Goal: Find contact information: Find contact information

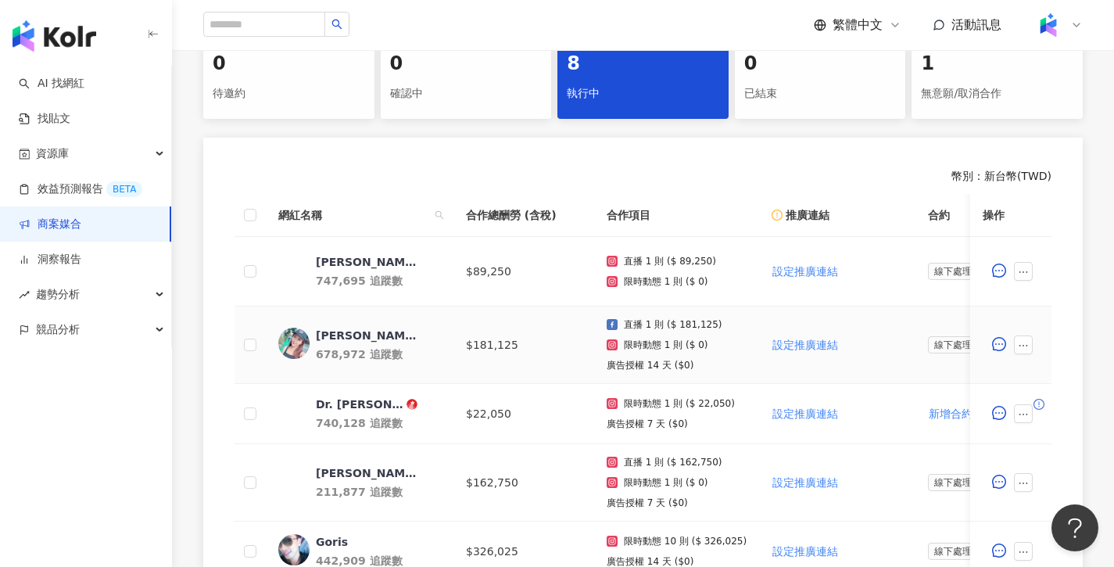
scroll to position [420, 0]
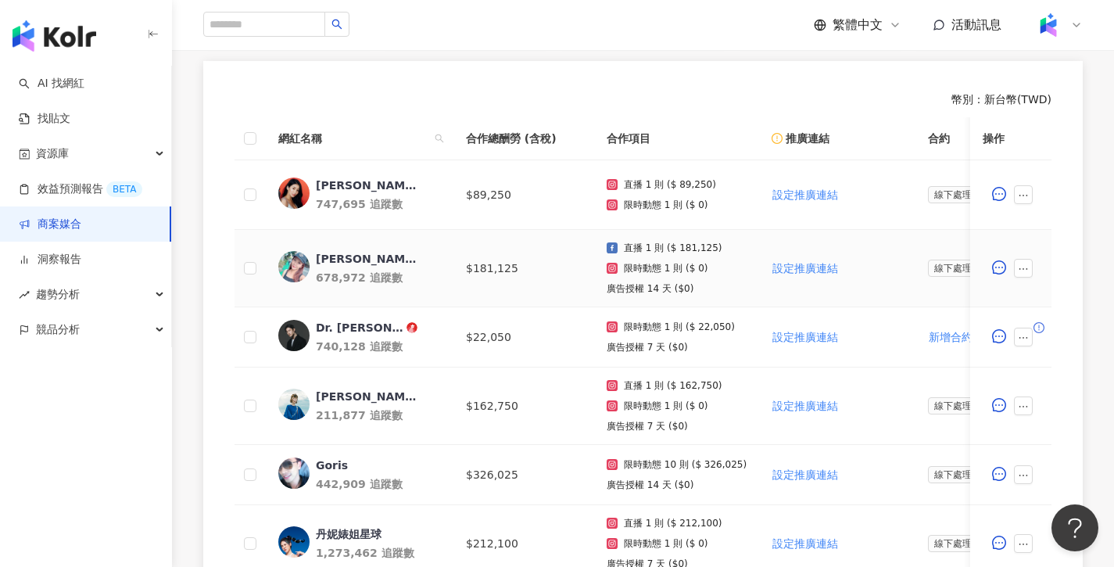
click at [336, 264] on div "[PERSON_NAME]" at bounding box center [367, 259] width 102 height 16
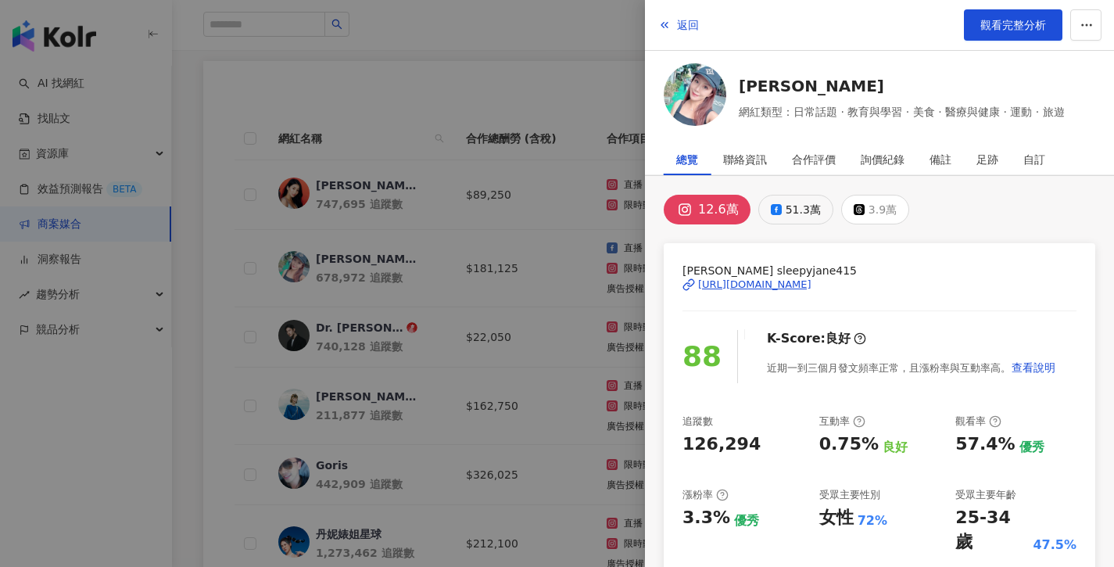
click at [786, 211] on div "51.3萬" at bounding box center [803, 210] width 35 height 22
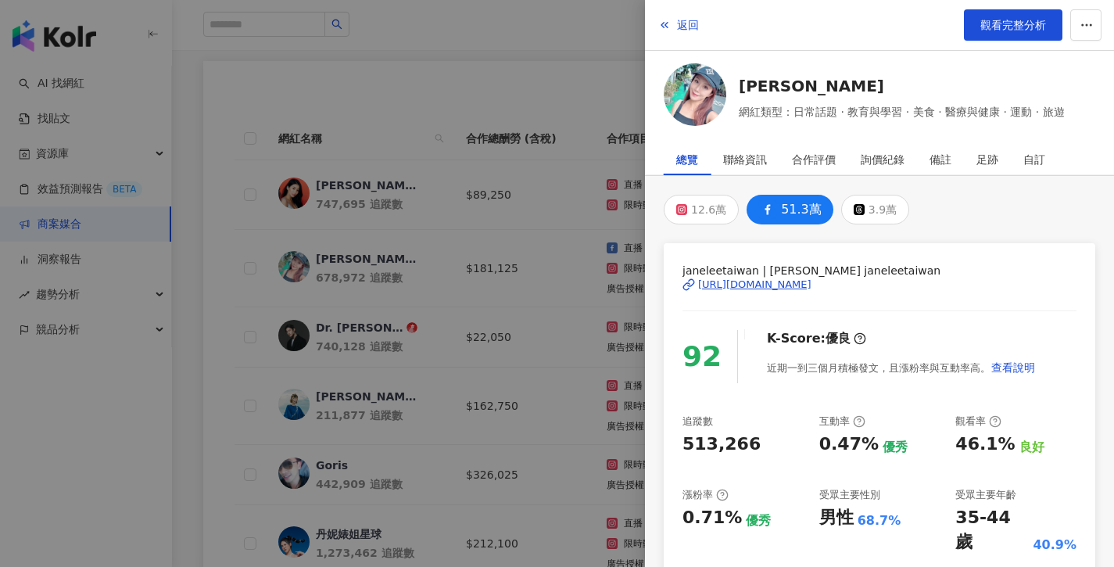
copy div "[URL][DOMAIN_NAME]"
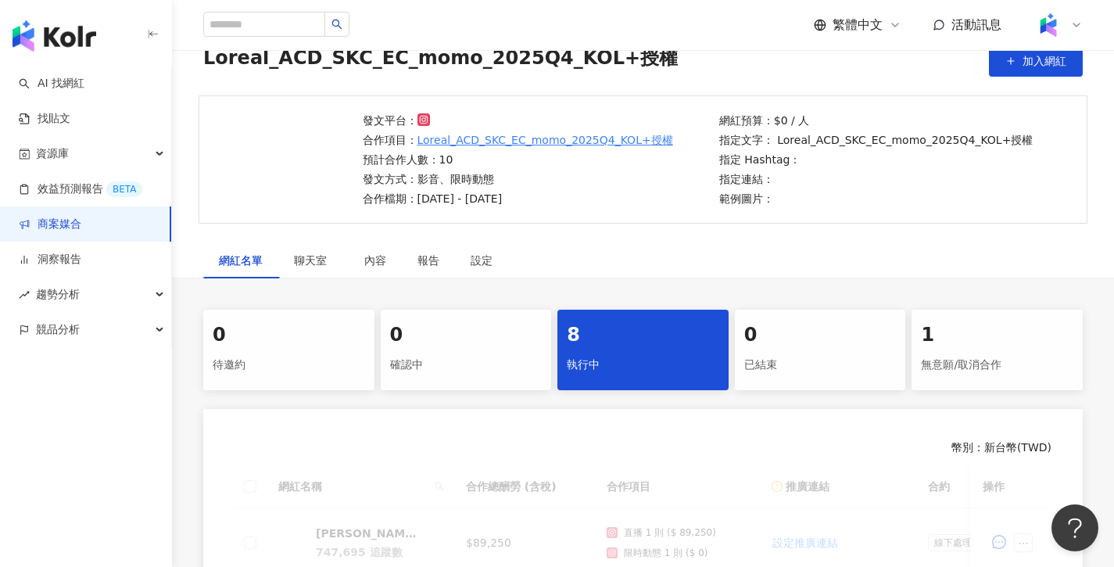
scroll to position [361, 0]
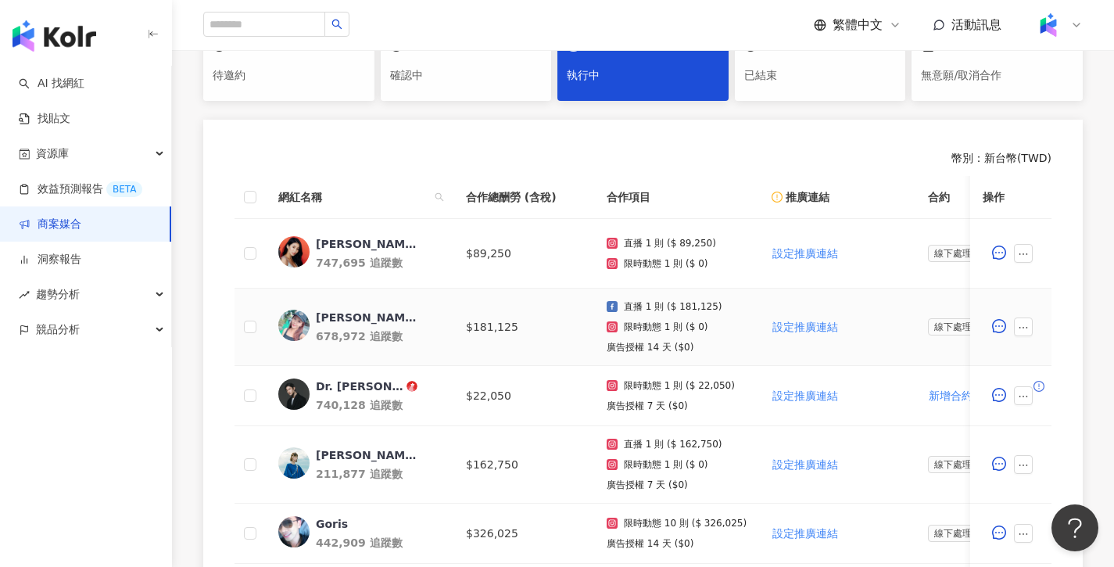
click at [340, 314] on div "[PERSON_NAME]" at bounding box center [367, 318] width 102 height 16
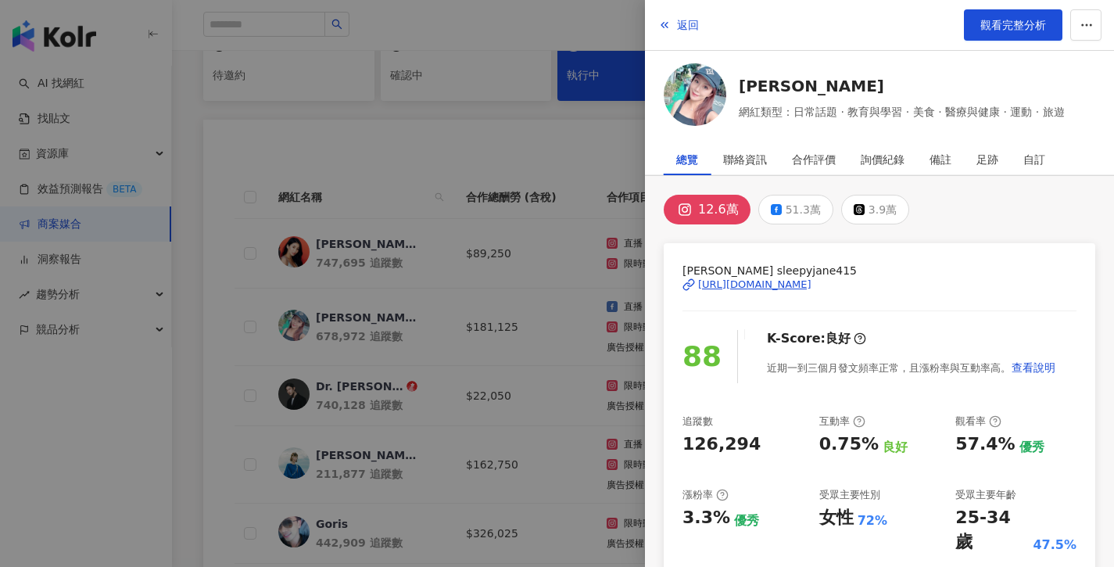
copy div "[URL][DOMAIN_NAME]"
